Goal: Transaction & Acquisition: Book appointment/travel/reservation

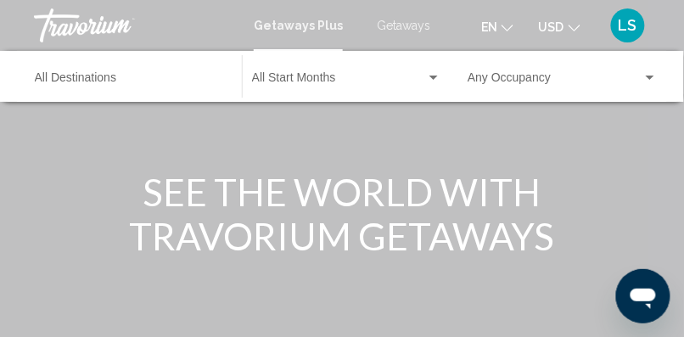
click at [400, 20] on span "Getaways" at bounding box center [403, 26] width 53 height 14
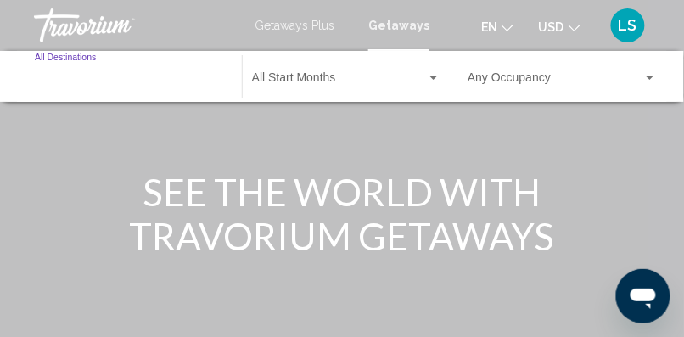
click at [108, 81] on input "Destination All Destinations" at bounding box center [130, 82] width 190 height 14
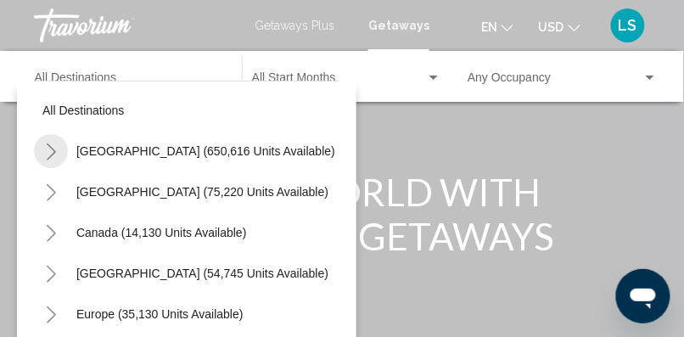
click at [49, 149] on icon "Toggle United States (650,616 units available)" at bounding box center [51, 151] width 13 height 17
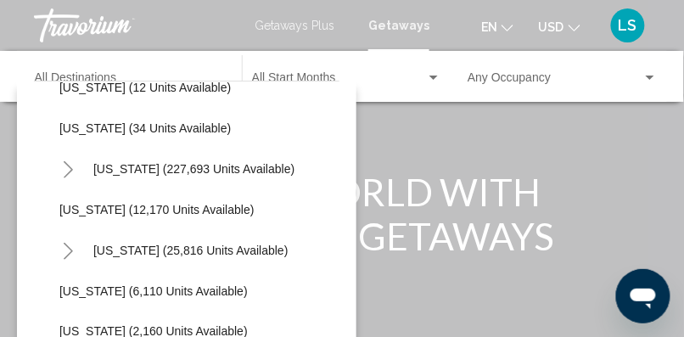
scroll to position [270, 0]
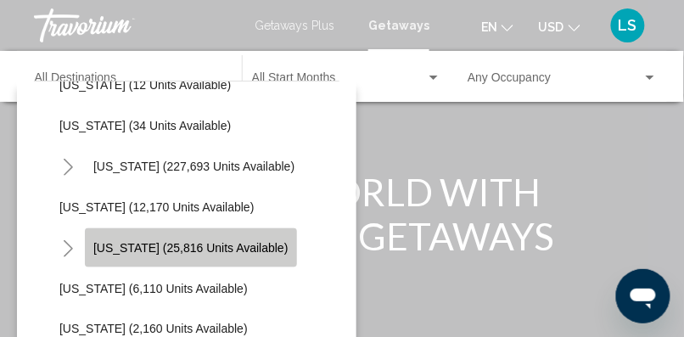
click at [211, 238] on button "[US_STATE] (25,816 units available)" at bounding box center [191, 247] width 212 height 39
type input "**********"
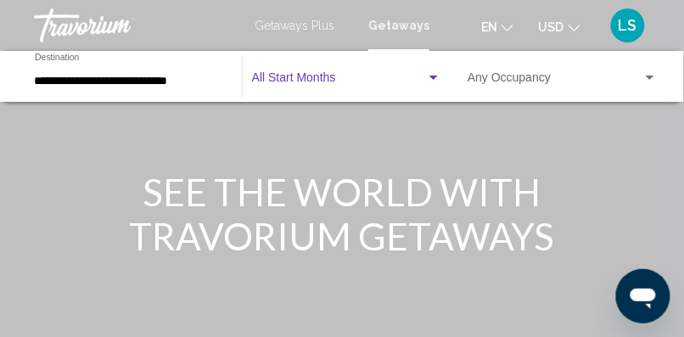
click at [355, 81] on span "Search widget" at bounding box center [339, 82] width 174 height 14
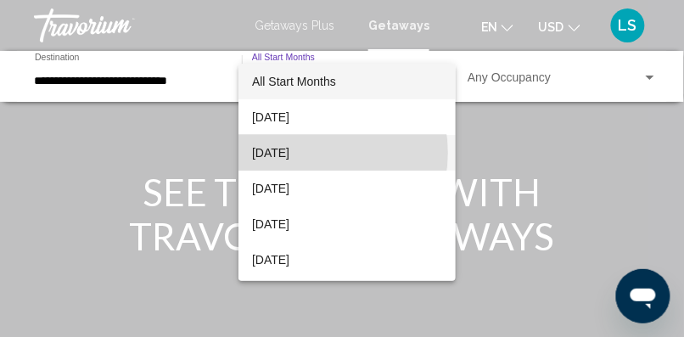
click at [310, 153] on span "[DATE]" at bounding box center [347, 153] width 190 height 36
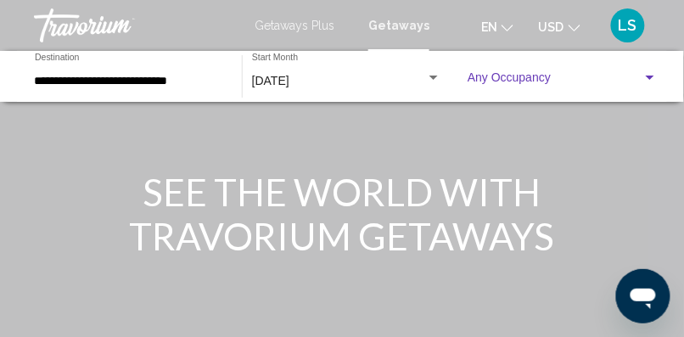
click at [542, 75] on span "Search widget" at bounding box center [554, 82] width 175 height 14
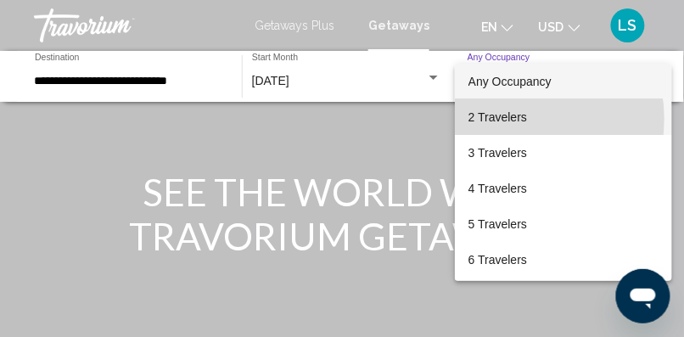
click at [513, 119] on span "2 Travelers" at bounding box center [563, 117] width 191 height 36
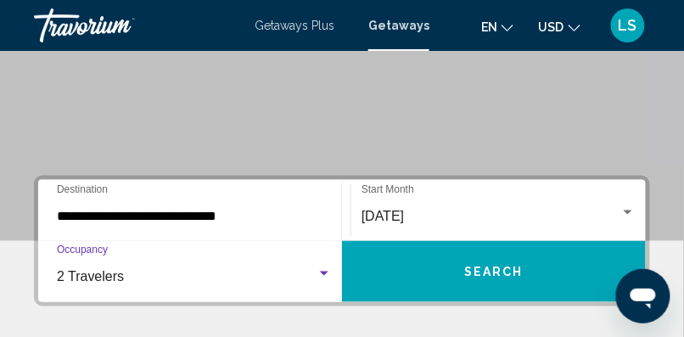
scroll to position [273, 0]
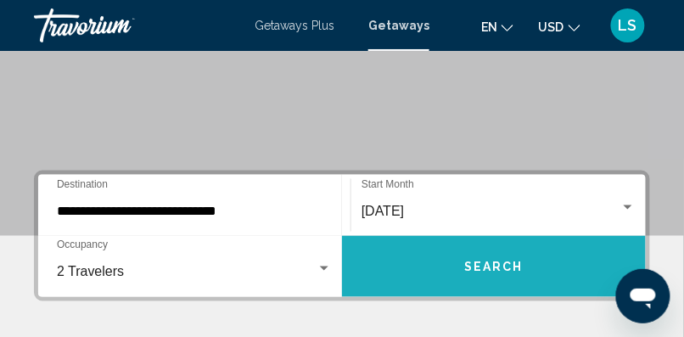
click at [490, 269] on span "Search" at bounding box center [493, 267] width 59 height 14
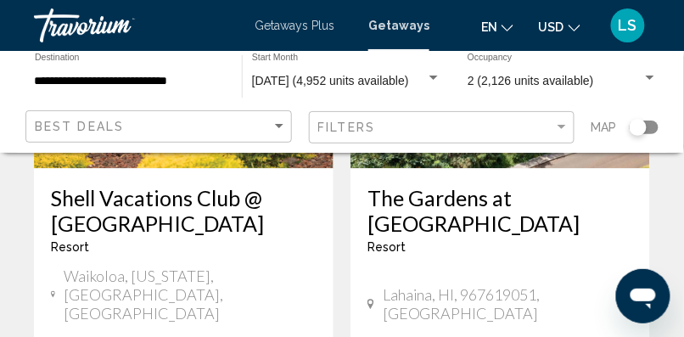
scroll to position [3585, 0]
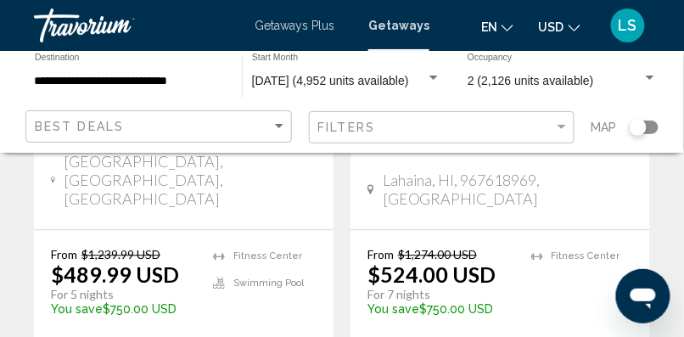
scroll to position [504, 0]
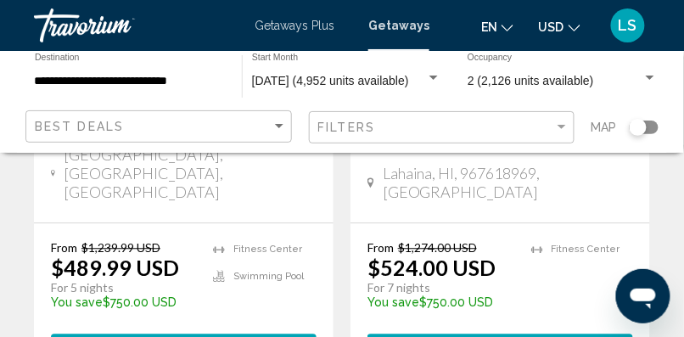
click at [288, 260] on div "From $1,239.99 USD $489.99 USD For 5 nights You save $750.00 USD temp [GEOGRAPH…" at bounding box center [183, 303] width 299 height 159
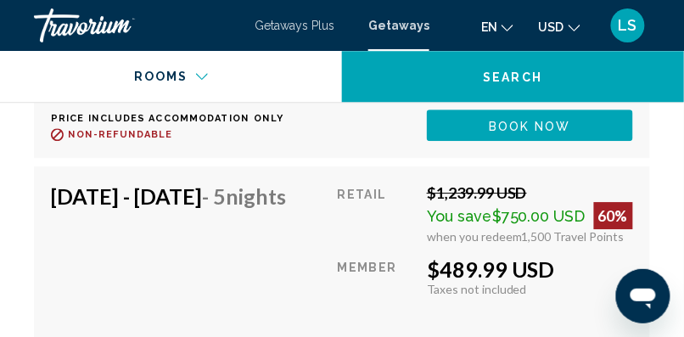
scroll to position [4831, 0]
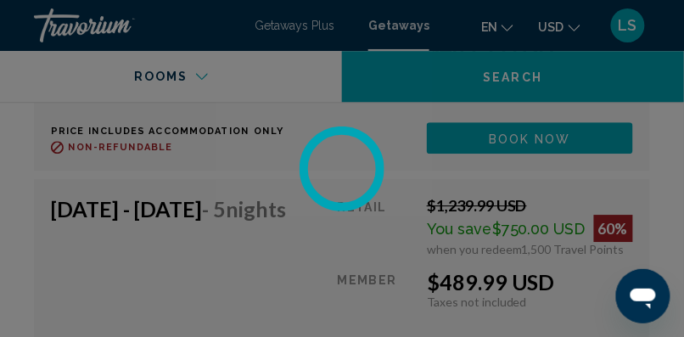
click at [525, 252] on div at bounding box center [342, 168] width 684 height 337
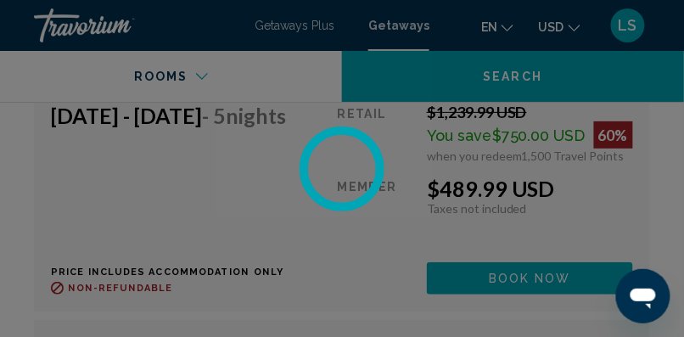
scroll to position [5145, 0]
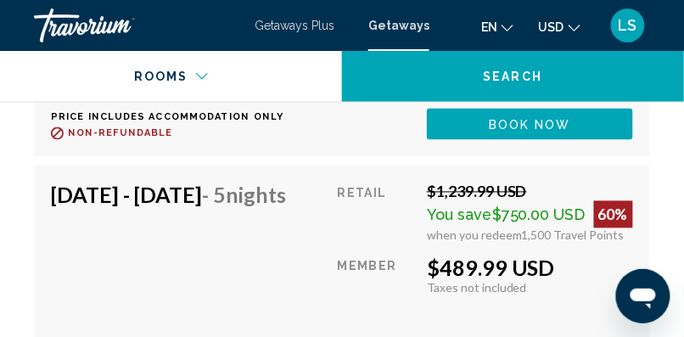
scroll to position [5526, 0]
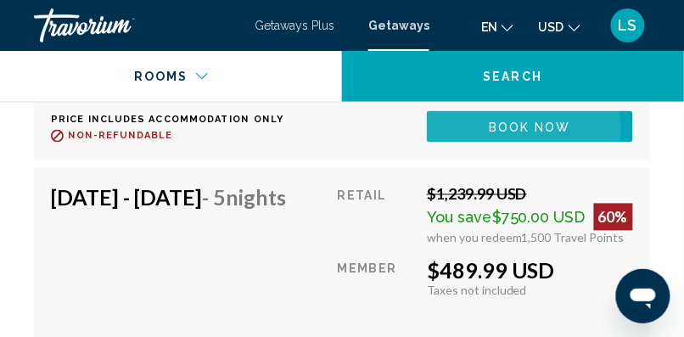
click at [543, 134] on span "Book now" at bounding box center [530, 127] width 82 height 14
